Goal: Information Seeking & Learning: Learn about a topic

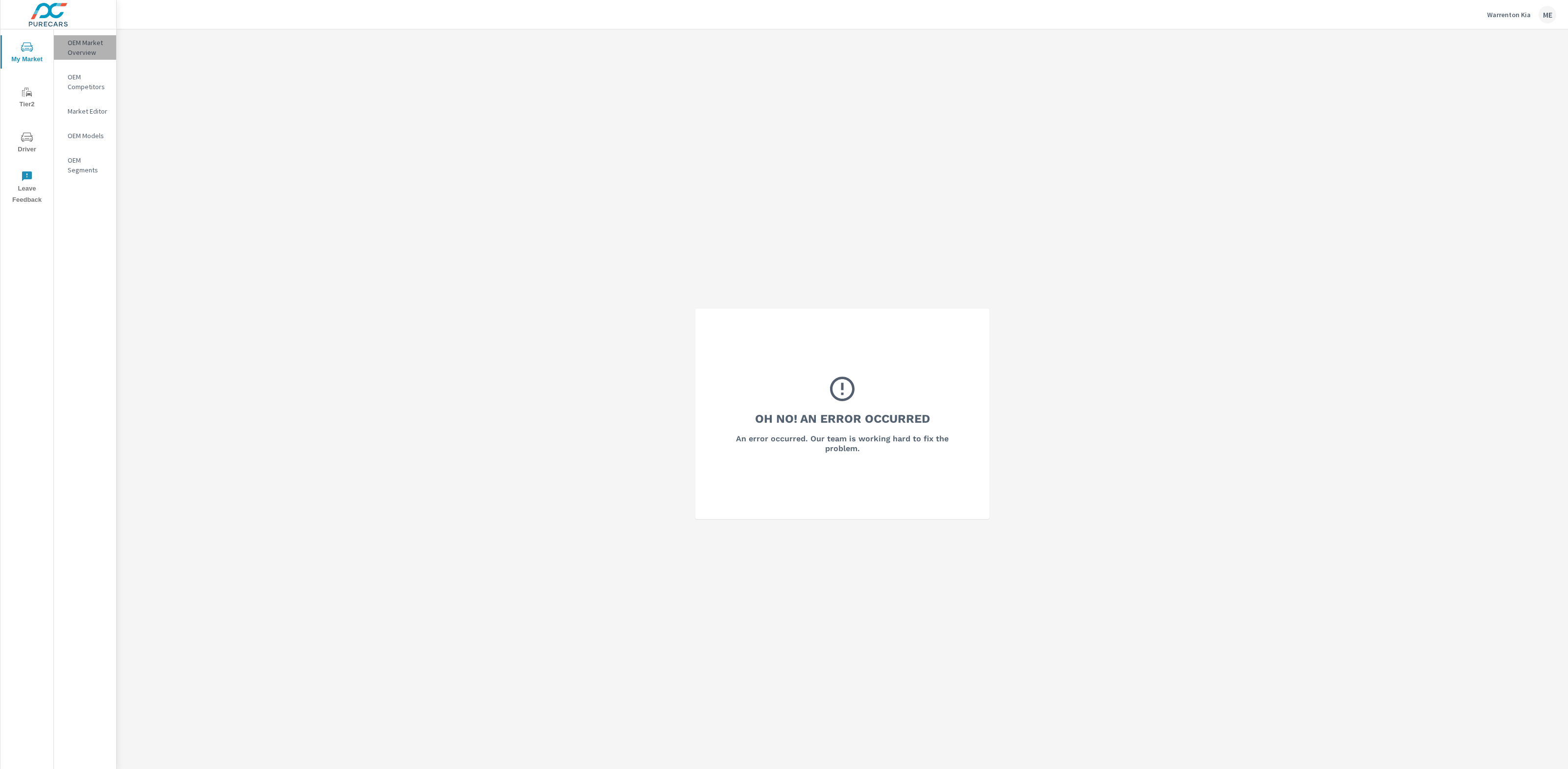
click at [77, 49] on p "OEM Market Overview" at bounding box center [88, 48] width 41 height 19
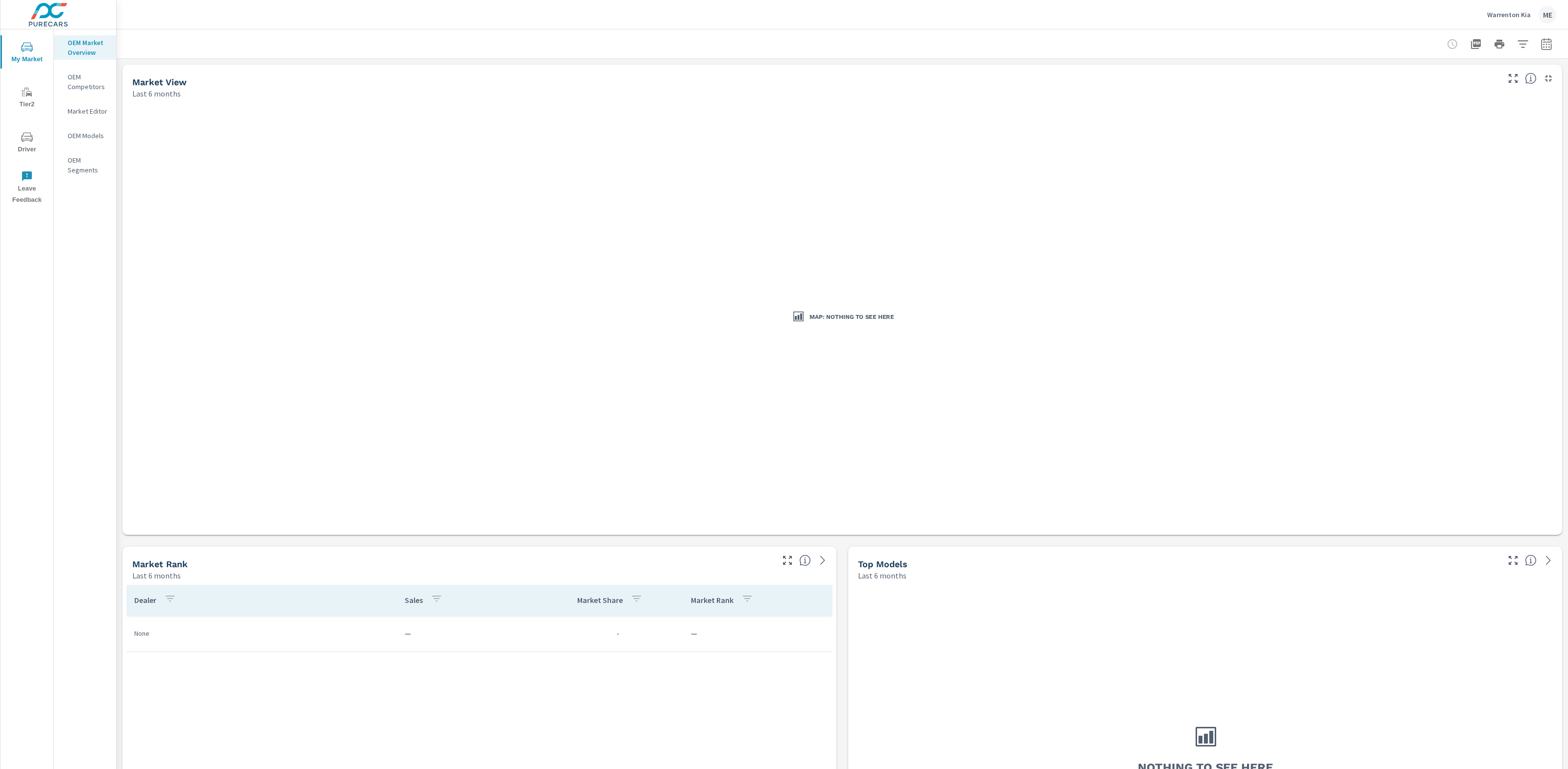
click at [397, 15] on div "Warrenton Kia ME" at bounding box center [842, 15] width 1428 height 29
click at [399, 15] on div "Warrenton Kia ME" at bounding box center [842, 15] width 1428 height 29
